Goal: Obtain resource: Obtain resource

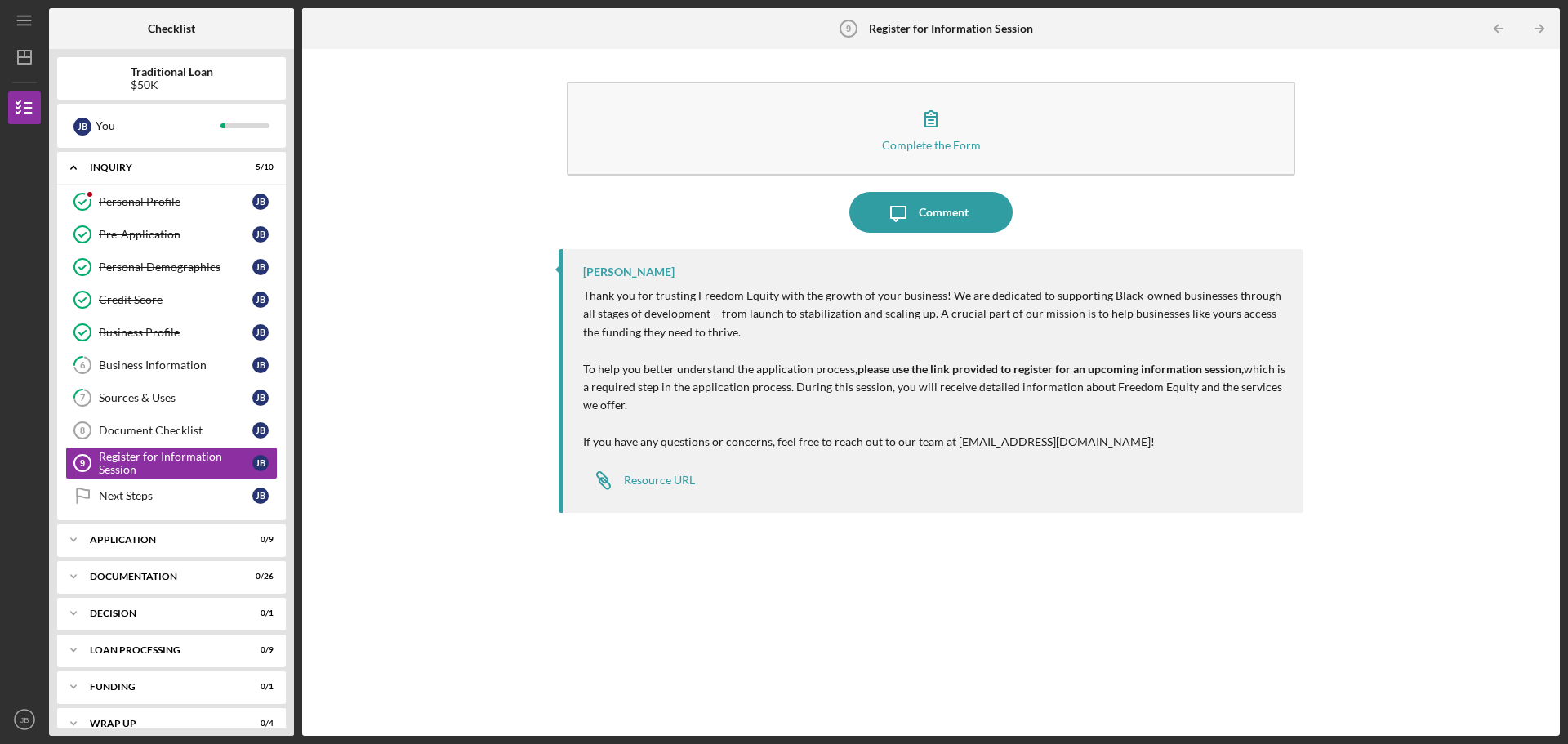
scroll to position [21, 0]
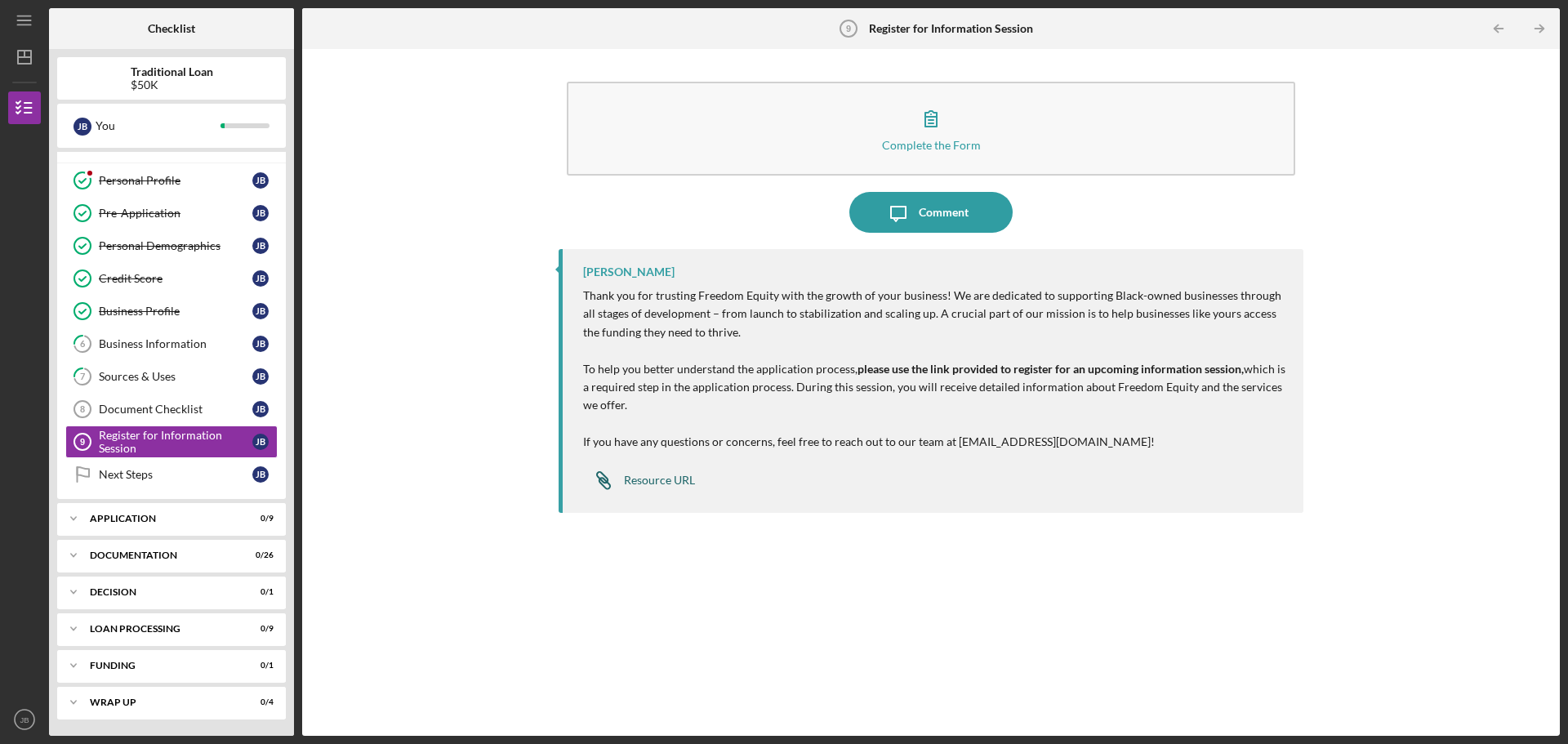
click at [668, 481] on div "Resource URL" at bounding box center [660, 481] width 71 height 13
click at [662, 474] on div "Resource URL" at bounding box center [660, 481] width 71 height 13
click at [655, 479] on div "Resource URL" at bounding box center [660, 481] width 71 height 13
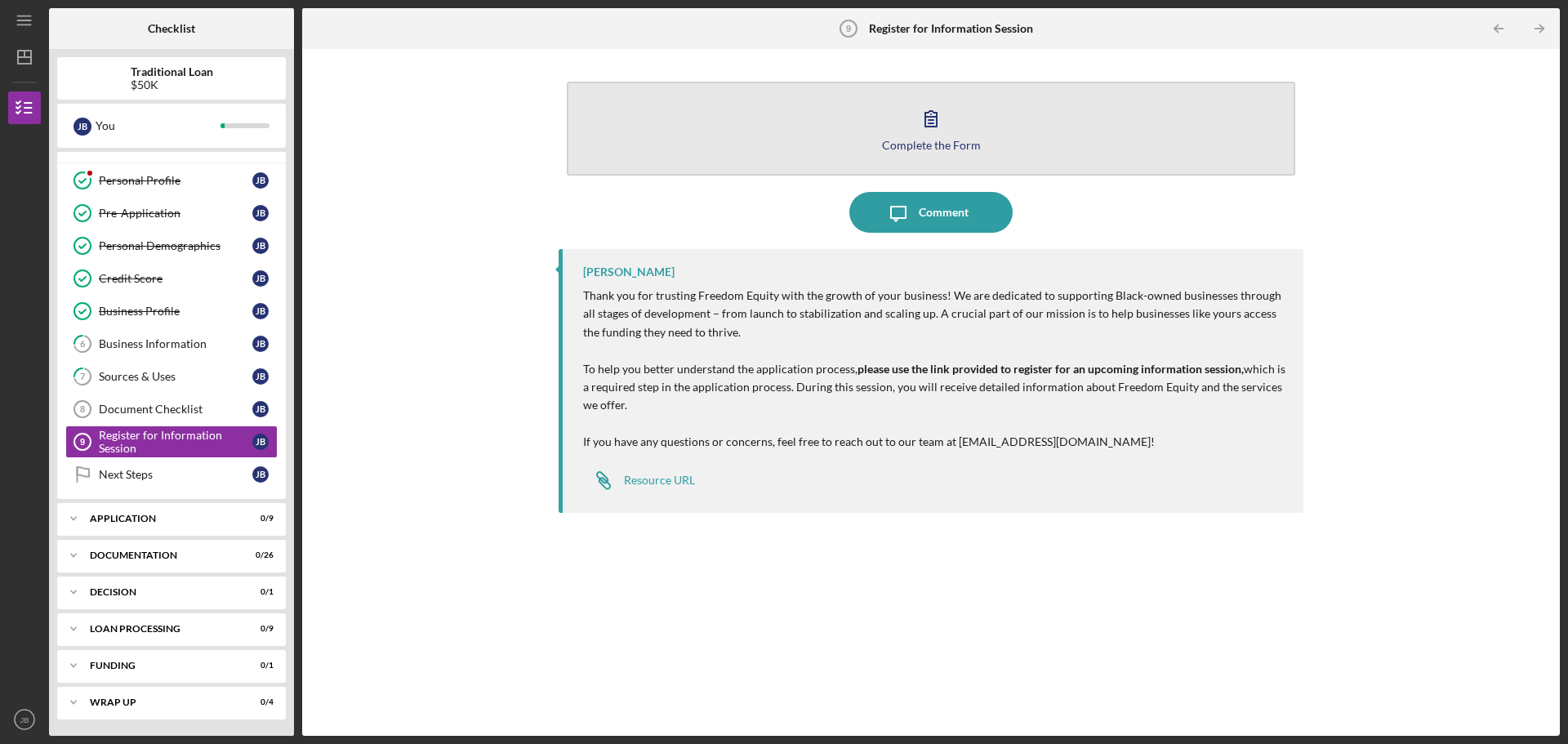
click at [935, 141] on div "Complete the Form" at bounding box center [932, 145] width 99 height 12
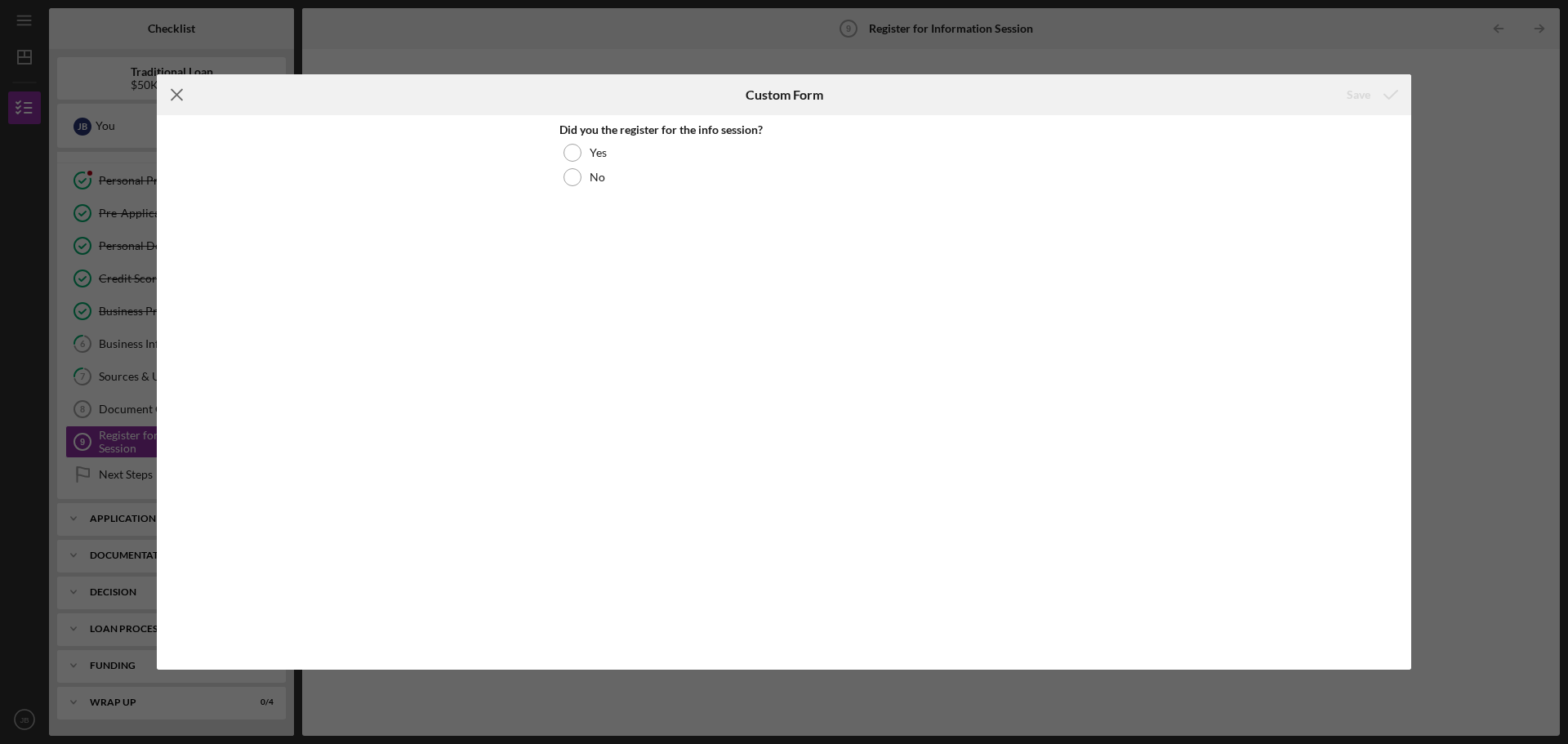
click at [177, 99] on icon "Icon/Menu Close" at bounding box center [177, 95] width 41 height 41
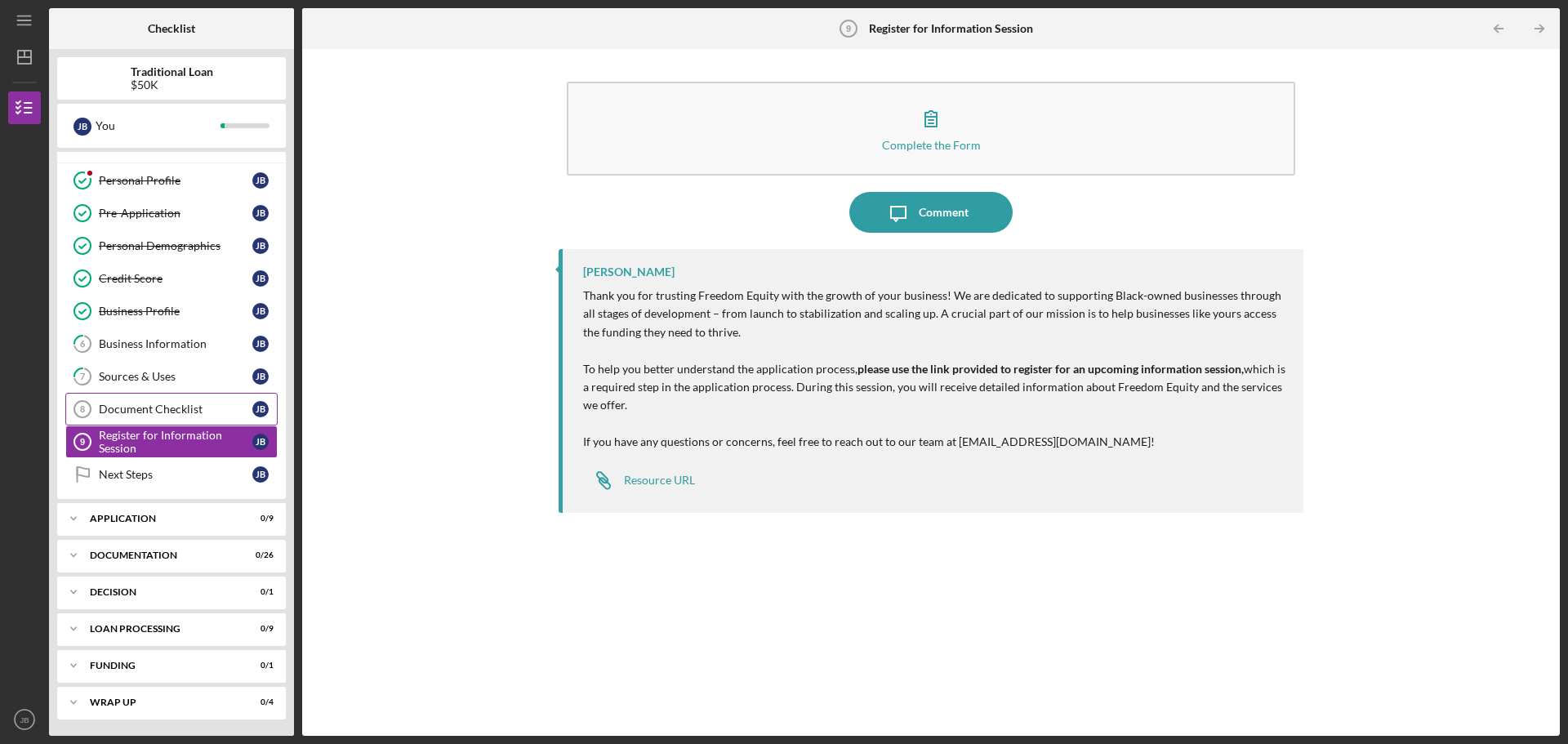
click at [180, 413] on div "Document Checklist" at bounding box center [175, 409] width 153 height 13
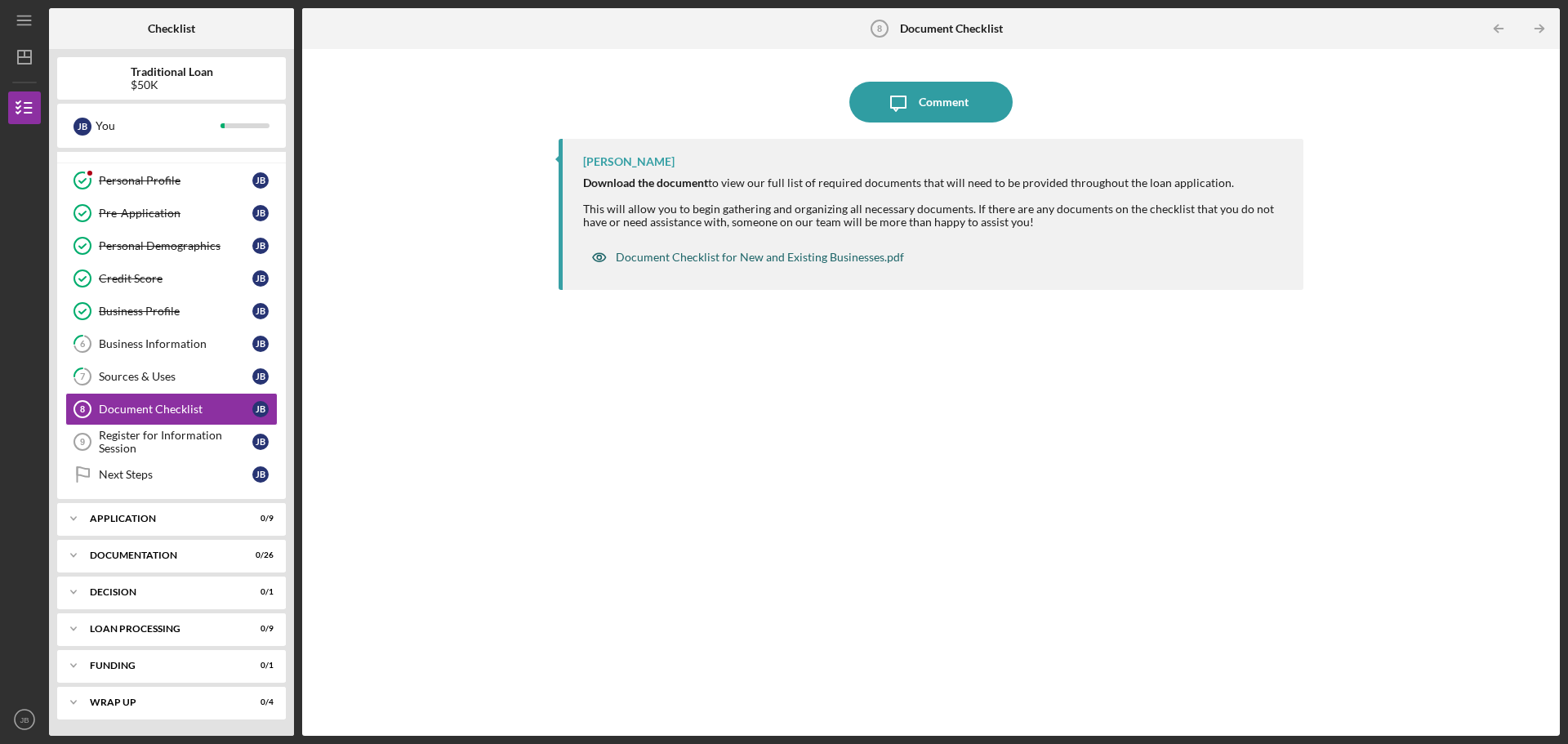
click at [790, 255] on div "Document Checklist for New and Existing Businesses.pdf" at bounding box center [760, 257] width 289 height 13
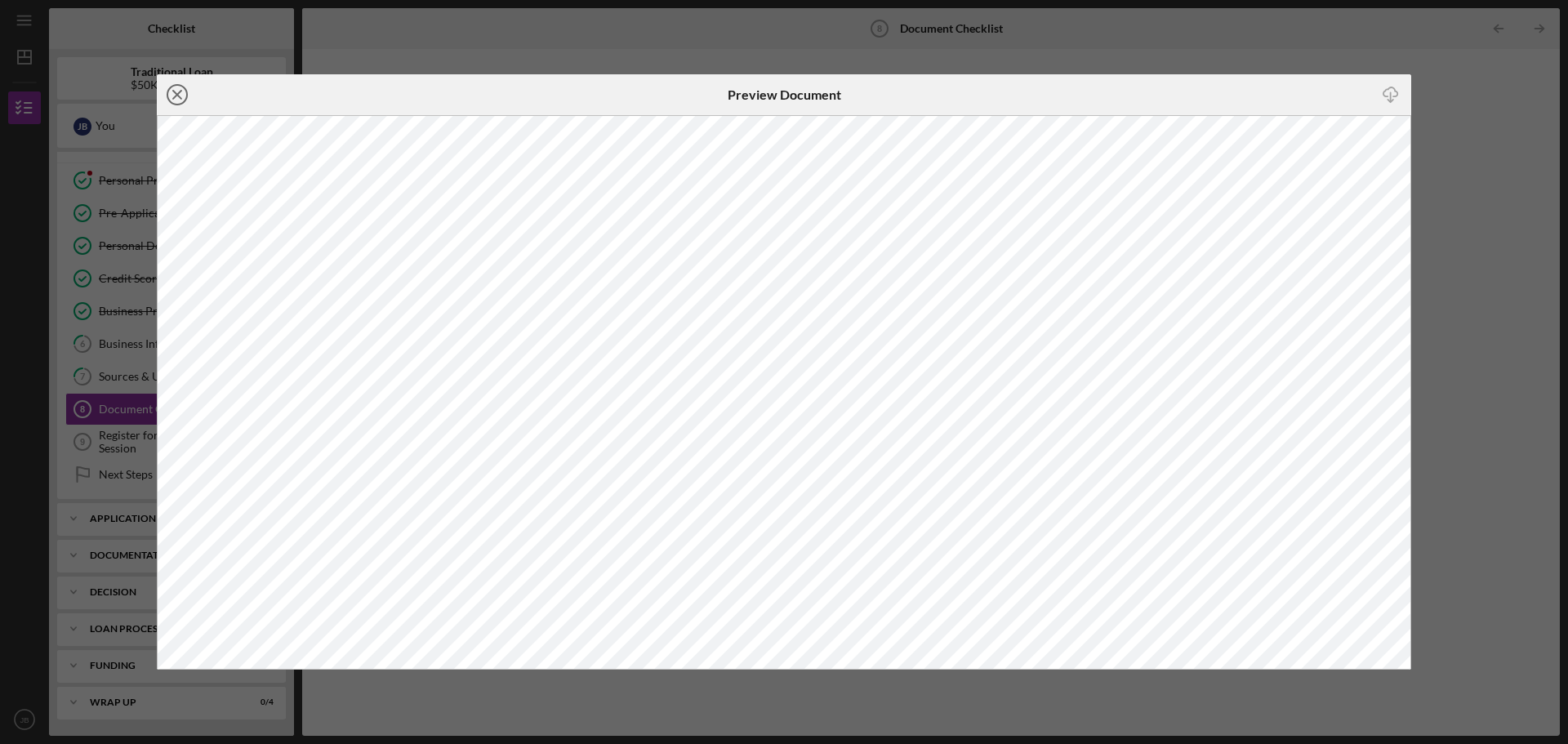
click at [174, 92] on line at bounding box center [177, 95] width 8 height 8
